Goal: Task Accomplishment & Management: Use online tool/utility

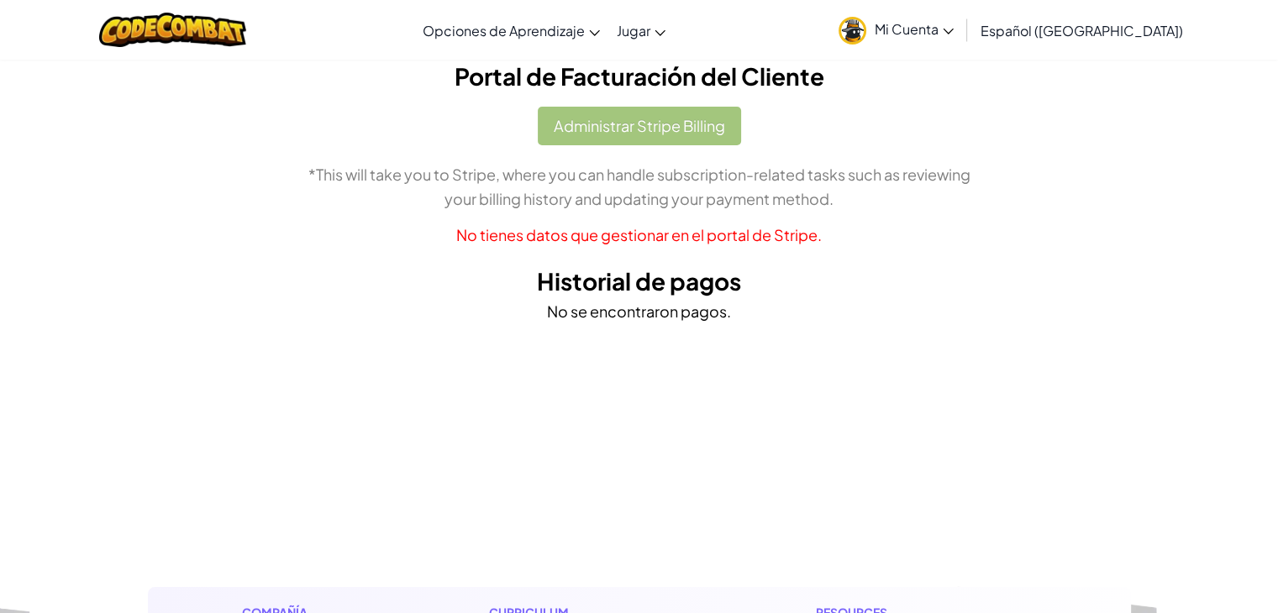
click at [673, 132] on div "Administrar Stripe Billing *This will take you to Stripe, where you can handle …" at bounding box center [639, 177] width 958 height 140
click at [715, 112] on div "Administrar Stripe Billing *This will take you to Stripe, where you can handle …" at bounding box center [639, 177] width 958 height 140
click at [932, 36] on span "Mi Cuenta" at bounding box center [913, 29] width 79 height 18
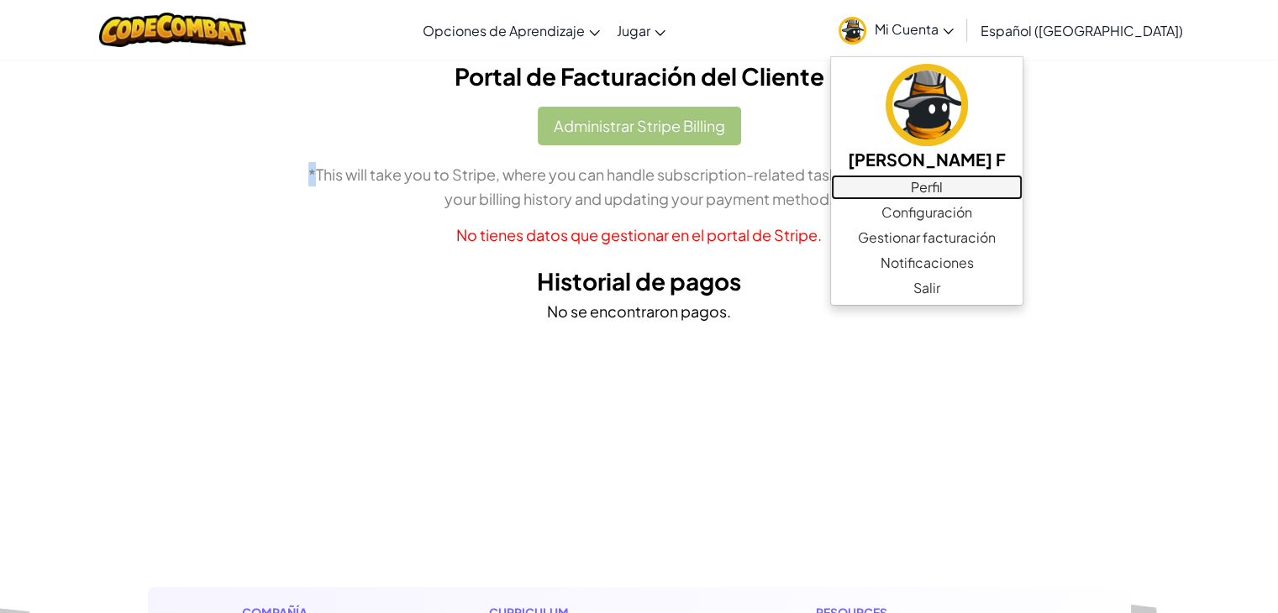
click at [978, 181] on link "Perfil" at bounding box center [927, 187] width 192 height 25
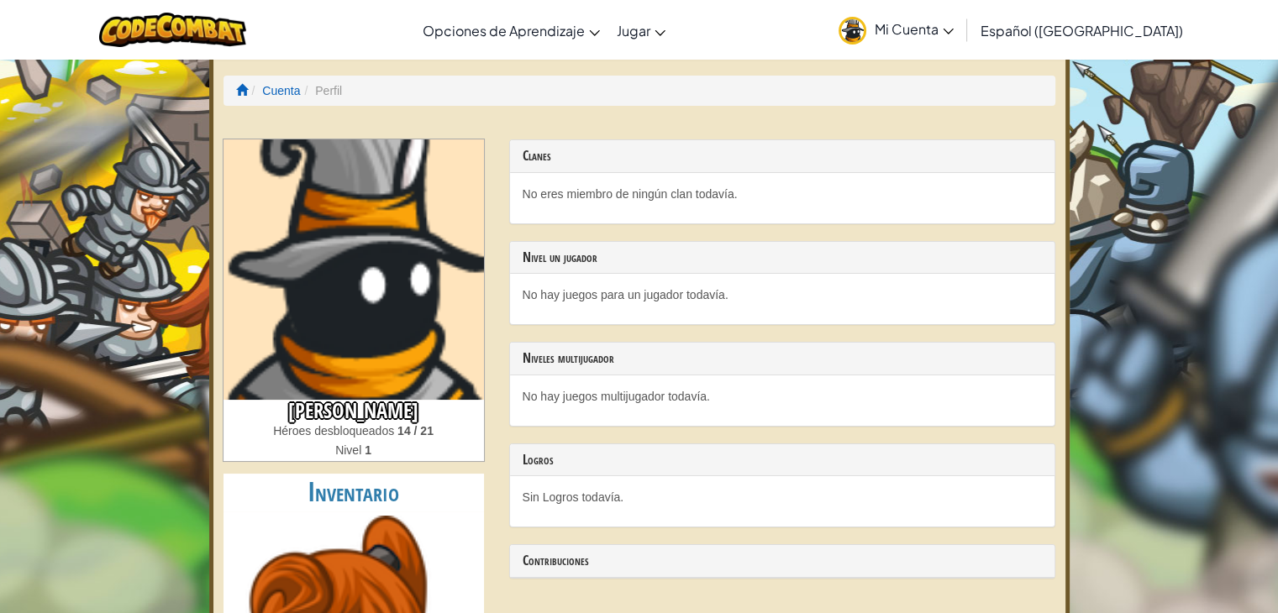
click at [962, 42] on link "Mi Cuenta" at bounding box center [896, 29] width 132 height 53
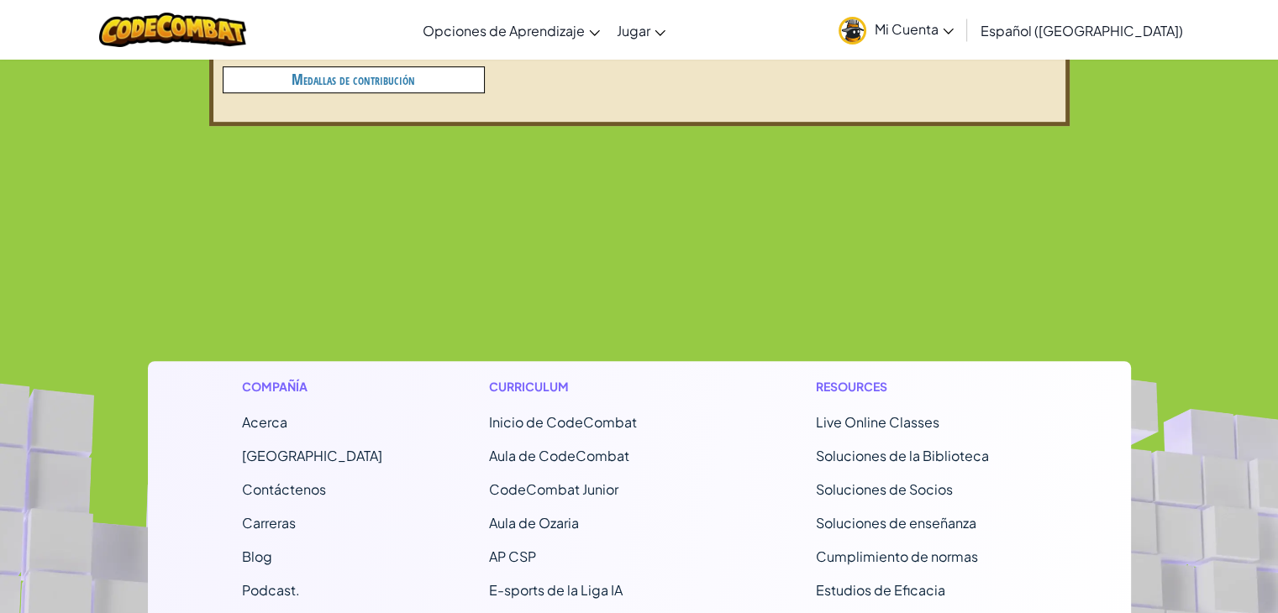
scroll to position [831, 0]
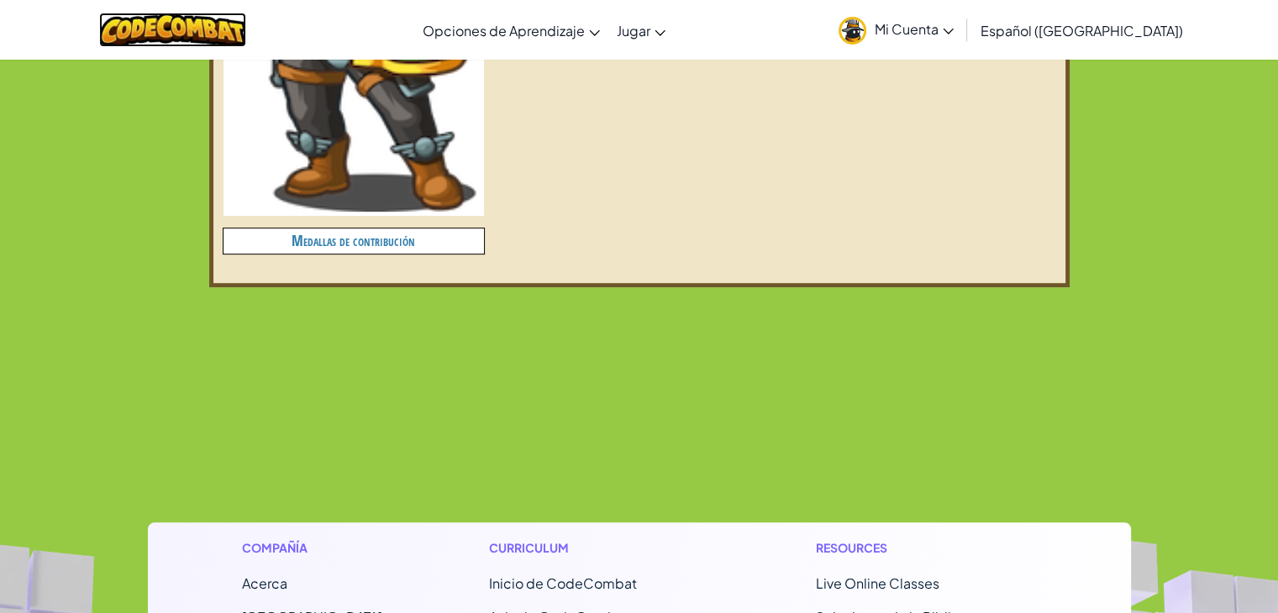
click at [238, 39] on img at bounding box center [172, 30] width 147 height 34
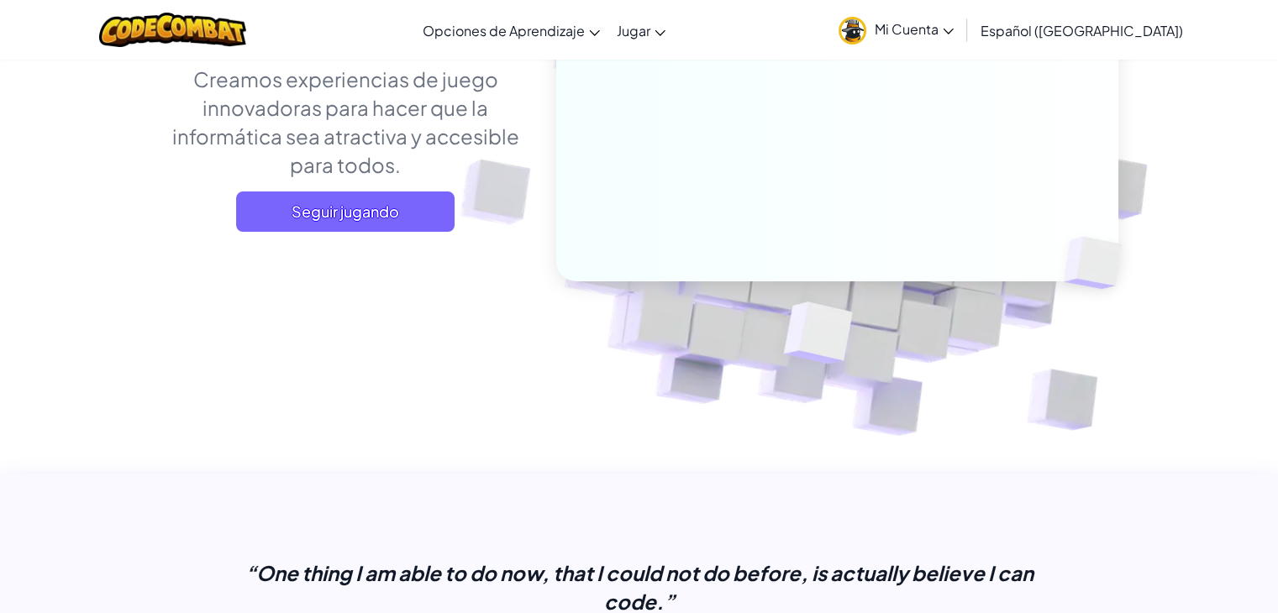
scroll to position [252, 0]
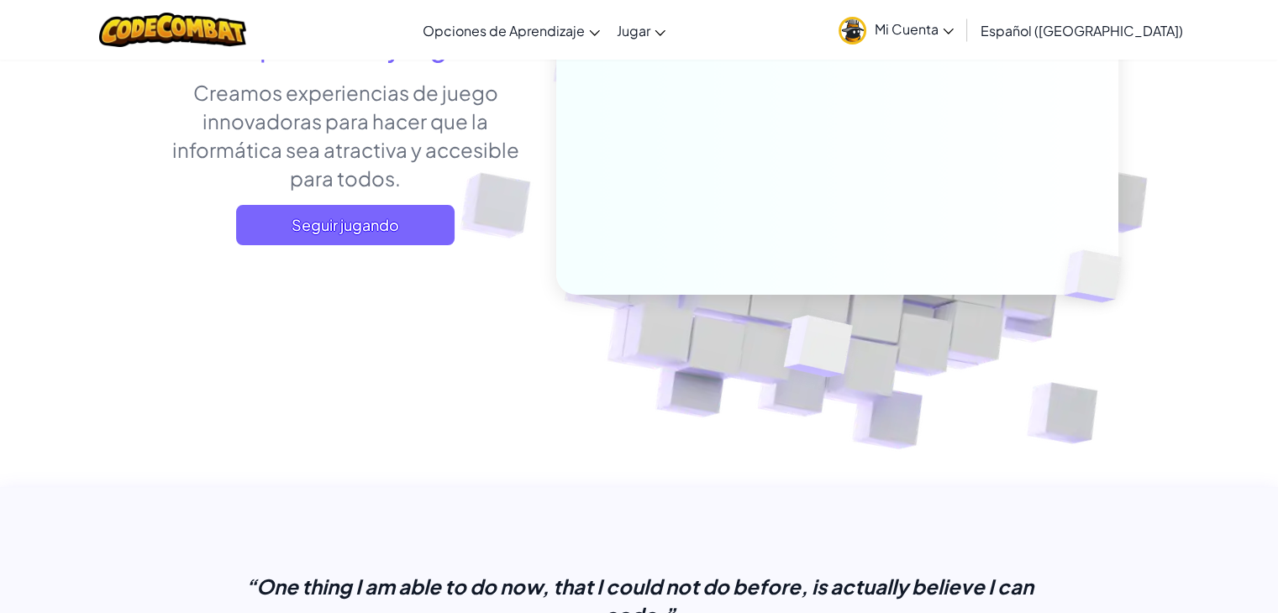
click at [401, 246] on div "Aprende a programar y usar IA , todo a través del poder del juego . Creamos exp…" at bounding box center [345, 104] width 370 height 308
click at [402, 243] on span "Seguir jugando" at bounding box center [345, 225] width 218 height 40
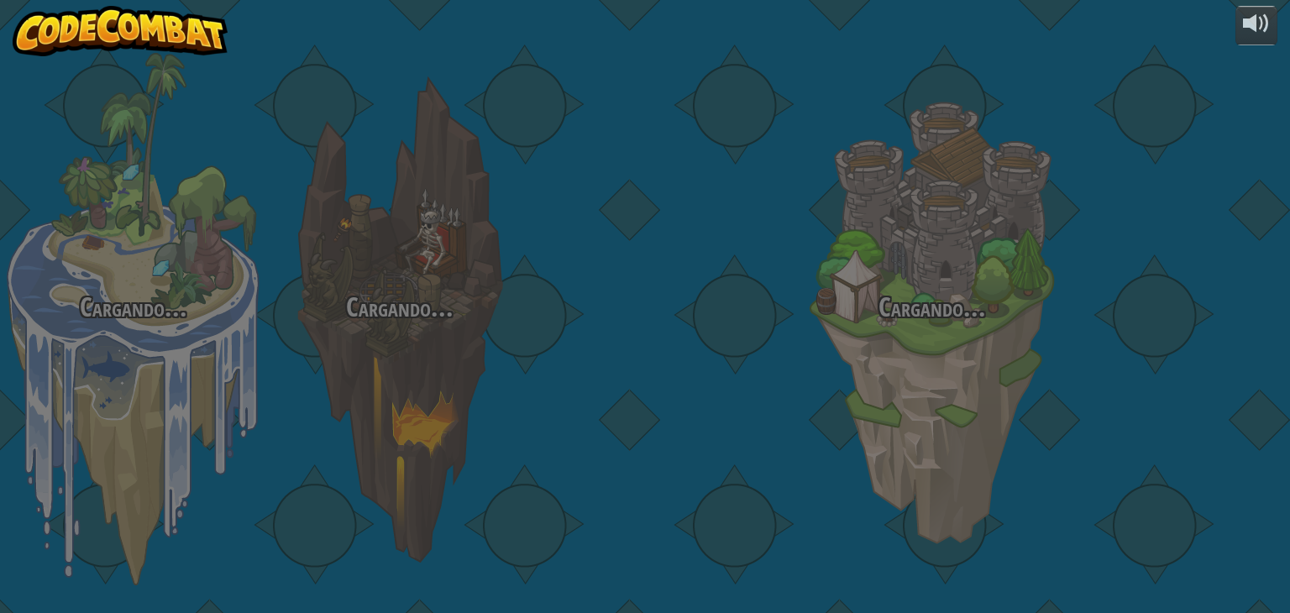
select select "es-419"
